Goal: Task Accomplishment & Management: Use online tool/utility

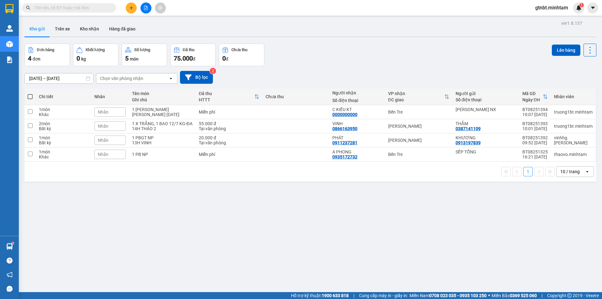
click at [90, 10] on input "text" at bounding box center [71, 7] width 74 height 7
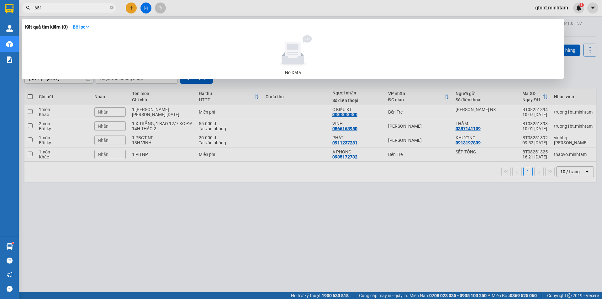
type input "6510"
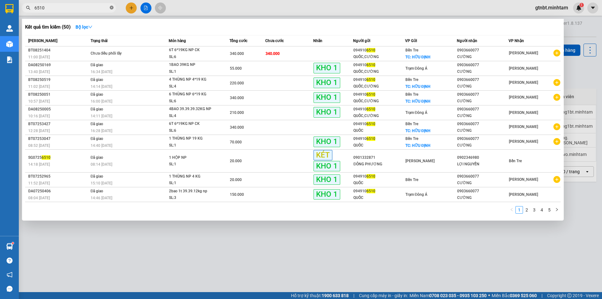
click at [112, 9] on icon "close-circle" at bounding box center [112, 8] width 4 height 4
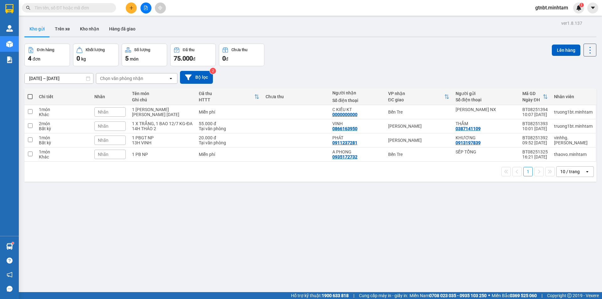
click at [99, 9] on input "text" at bounding box center [71, 7] width 74 height 7
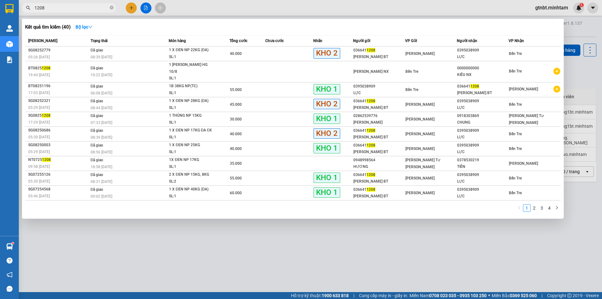
click at [66, 8] on input "1208" at bounding box center [71, 7] width 74 height 7
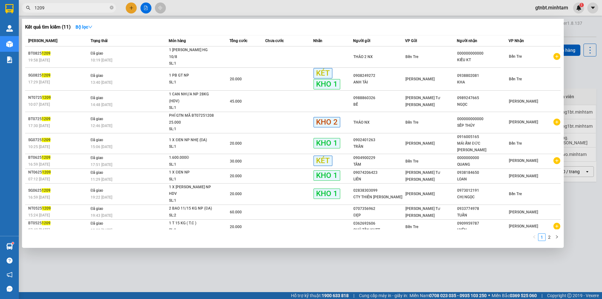
click at [80, 6] on input "1209" at bounding box center [71, 7] width 74 height 7
click at [81, 7] on input "1209" at bounding box center [71, 7] width 74 height 7
type input "0723"
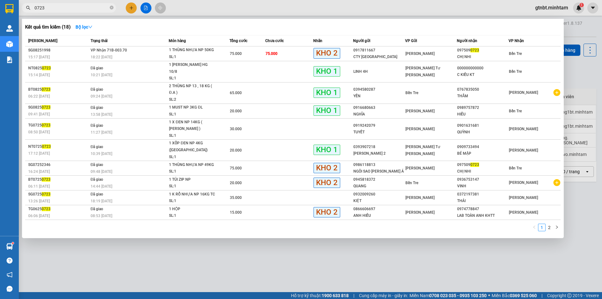
click at [67, 7] on input "0723" at bounding box center [71, 7] width 74 height 7
click at [112, 5] on span at bounding box center [112, 8] width 4 height 6
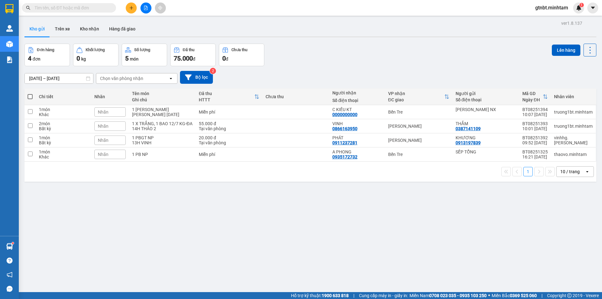
click at [103, 9] on input "text" at bounding box center [71, 7] width 74 height 7
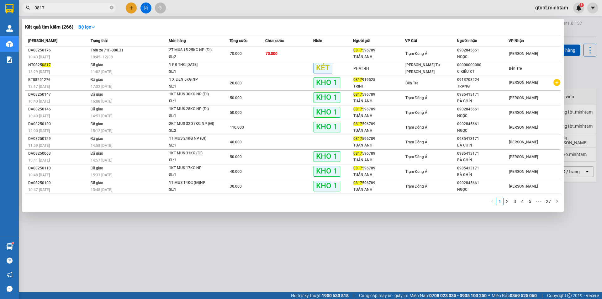
click at [78, 8] on input "0817" at bounding box center [71, 7] width 74 height 7
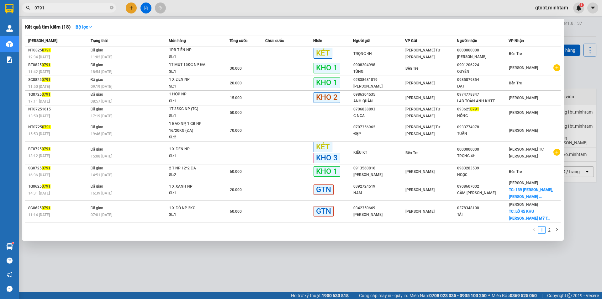
click at [62, 7] on input "0791" at bounding box center [71, 7] width 74 height 7
type input "3052"
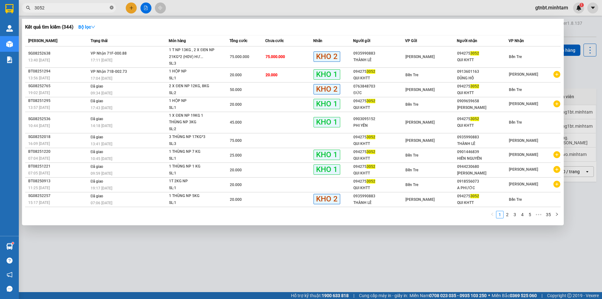
click at [110, 8] on icon "close-circle" at bounding box center [112, 8] width 4 height 4
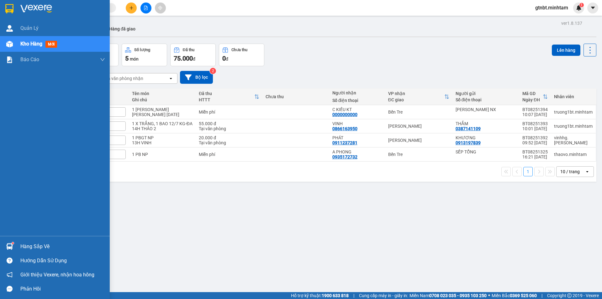
drag, startPoint x: 11, startPoint y: 10, endPoint x: 14, endPoint y: 10, distance: 3.2
click at [12, 10] on img at bounding box center [9, 8] width 8 height 9
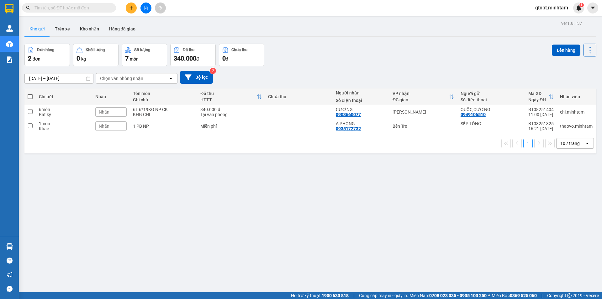
click at [84, 8] on input "text" at bounding box center [71, 7] width 74 height 7
